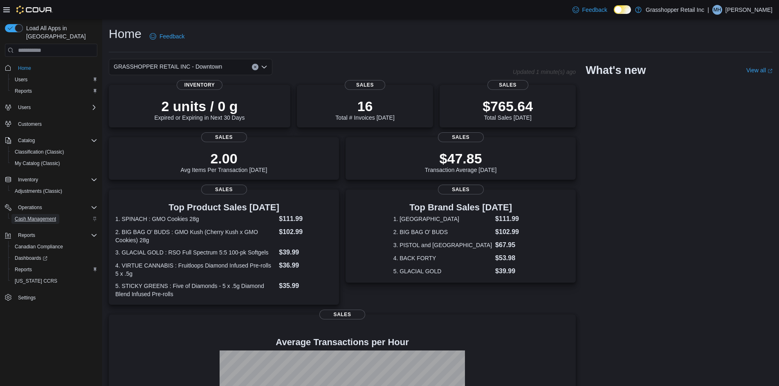
click at [45, 216] on span "Cash Management" at bounding box center [35, 219] width 41 height 7
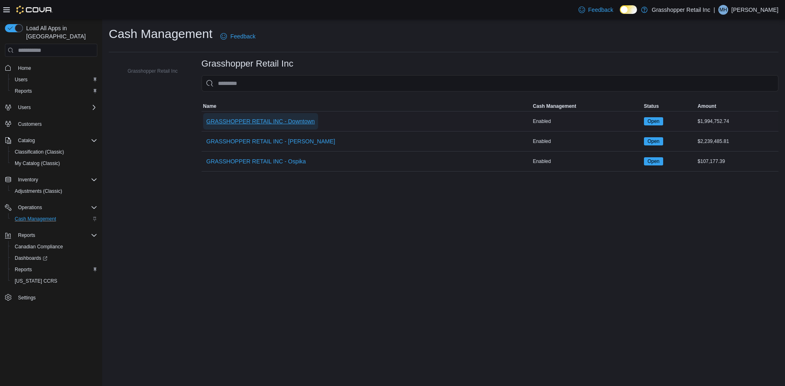
click at [298, 124] on span "GRASSHOPPER RETAIL INC - Downtown" at bounding box center [261, 121] width 108 height 8
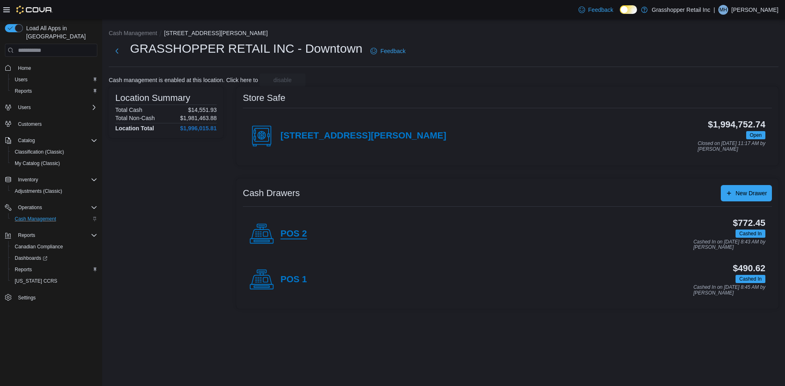
click at [296, 229] on h4 "POS 2" at bounding box center [294, 234] width 27 height 11
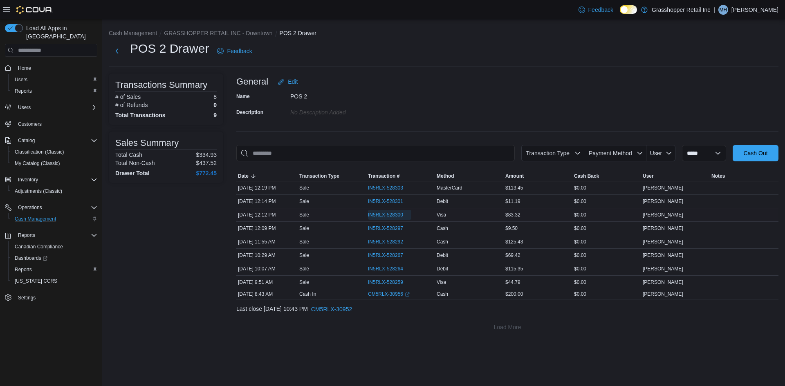
click at [398, 216] on span "IN5RLX-528300" at bounding box center [385, 215] width 35 height 7
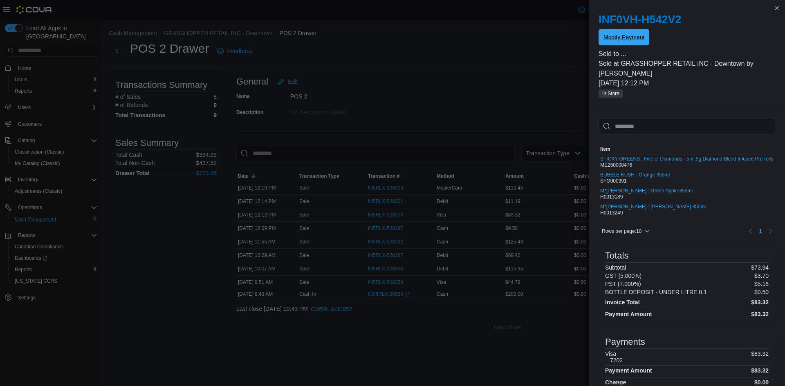
click at [640, 38] on span "Modify Payment" at bounding box center [624, 37] width 41 height 8
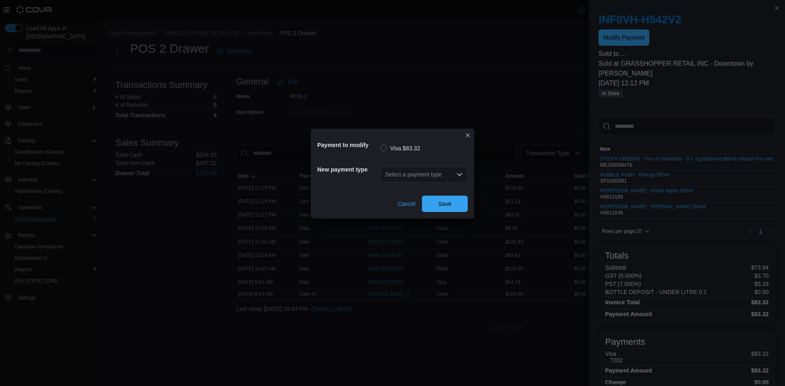
click at [439, 173] on div "Select a payment type" at bounding box center [424, 174] width 88 height 16
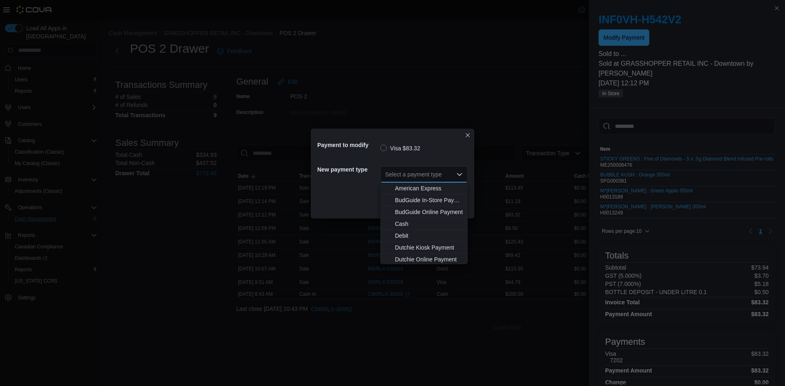
click at [440, 171] on div "Select a payment type Combo box. Selected. Combo box input. Select a payment ty…" at bounding box center [424, 174] width 88 height 16
click at [418, 227] on button "MasterCard" at bounding box center [424, 223] width 88 height 12
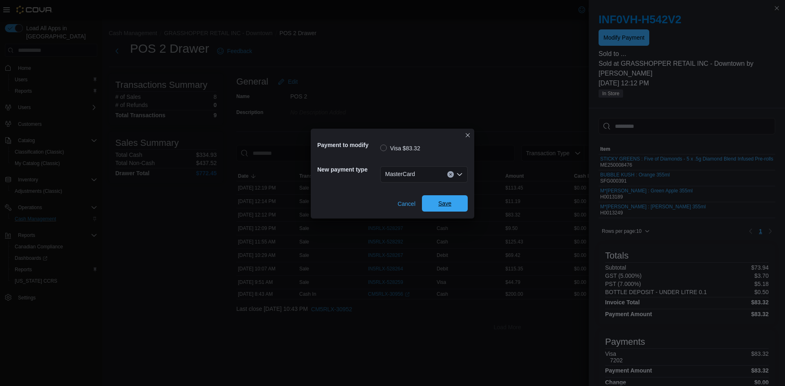
click at [441, 207] on span "Save" at bounding box center [444, 204] width 13 height 8
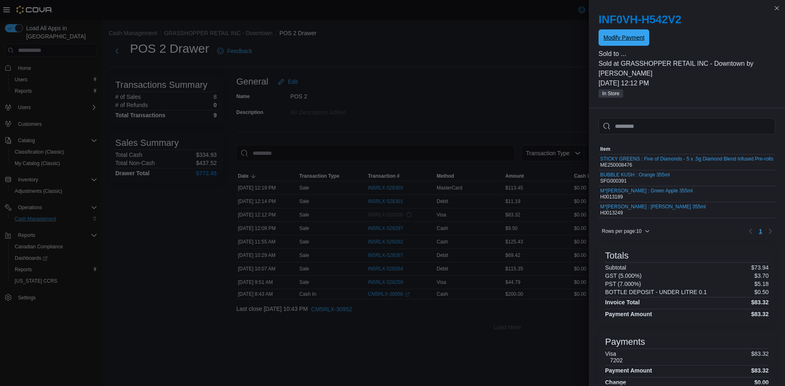
scroll to position [0, 0]
click at [778, 5] on button "Close this dialog" at bounding box center [777, 8] width 10 height 10
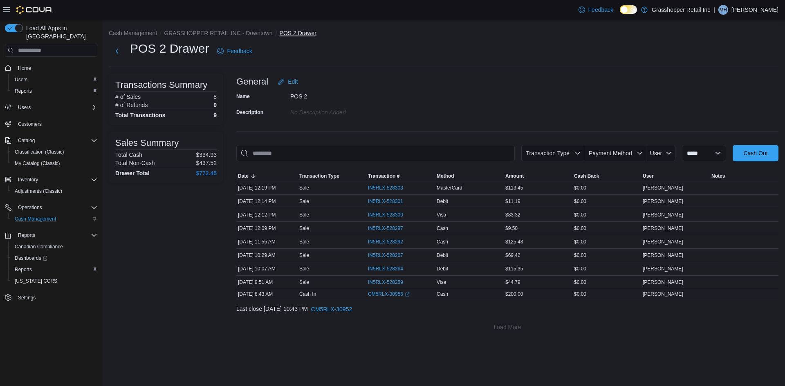
click at [300, 32] on button "POS 2 Drawer" at bounding box center [298, 33] width 37 height 7
click at [262, 34] on button "GRASSHOPPER RETAIL INC - Downtown" at bounding box center [218, 33] width 108 height 7
click at [262, 34] on div "**********" at bounding box center [443, 180] width 683 height 323
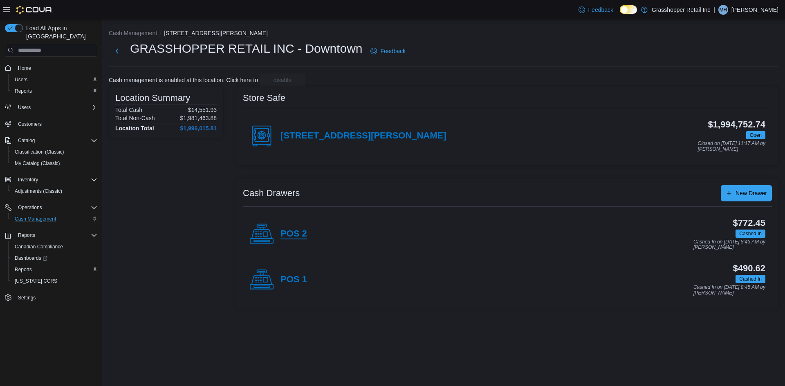
click at [300, 229] on h4 "POS 2" at bounding box center [294, 234] width 27 height 11
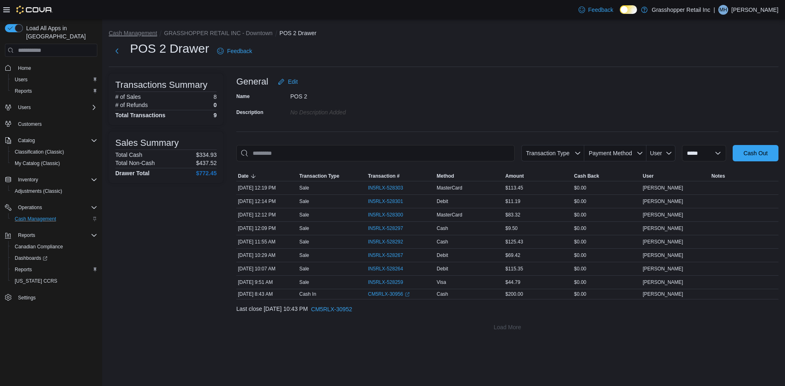
click at [143, 32] on button "Cash Management" at bounding box center [133, 33] width 48 height 7
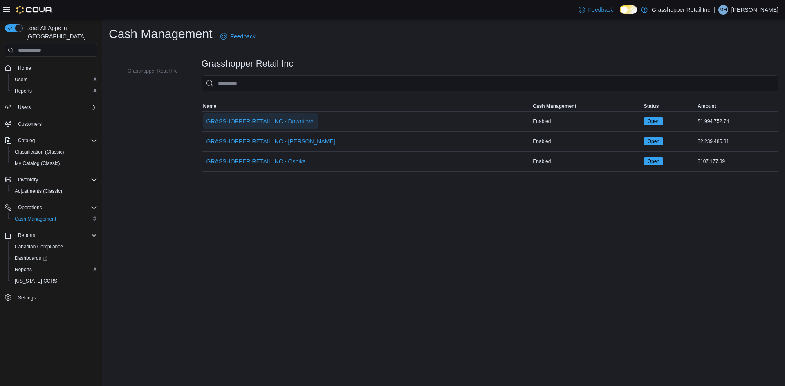
click at [263, 118] on span "GRASSHOPPER RETAIL INC - Downtown" at bounding box center [261, 121] width 108 height 8
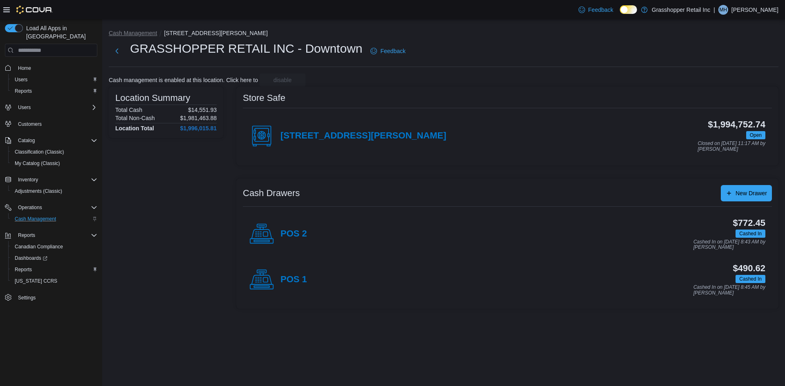
click at [119, 31] on li "Cash Management" at bounding box center [136, 33] width 55 height 8
click at [119, 35] on button "Cash Management" at bounding box center [133, 33] width 48 height 7
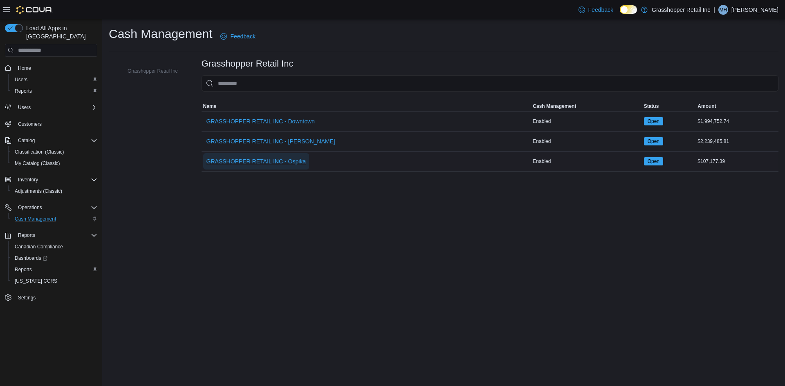
click at [263, 161] on span "GRASSHOPPER RETAIL INC - Ospika" at bounding box center [257, 161] width 100 height 8
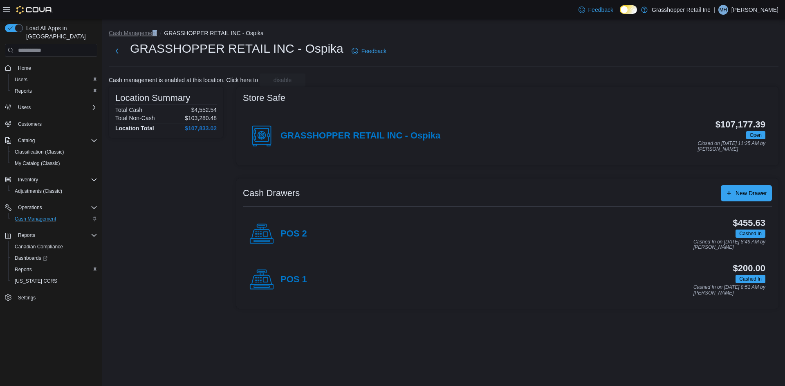
click at [151, 38] on ol "Cash Management GRASSHOPPER RETAIL INC - Ospika" at bounding box center [444, 34] width 670 height 10
click at [153, 34] on button "Cash Management" at bounding box center [133, 33] width 48 height 7
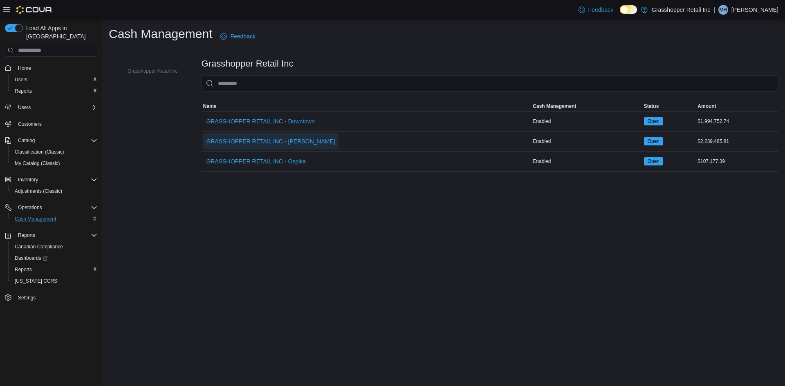
click at [292, 139] on span "GRASSHOPPER RETAIL INC - [PERSON_NAME]" at bounding box center [271, 141] width 129 height 8
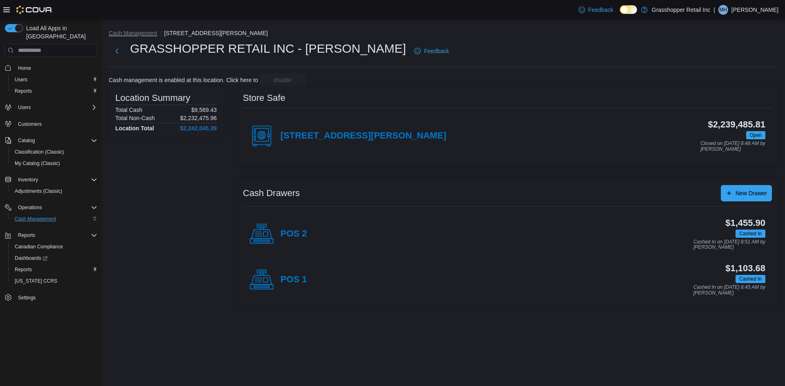
click at [128, 35] on button "Cash Management" at bounding box center [133, 33] width 48 height 7
